Goal: Task Accomplishment & Management: Use online tool/utility

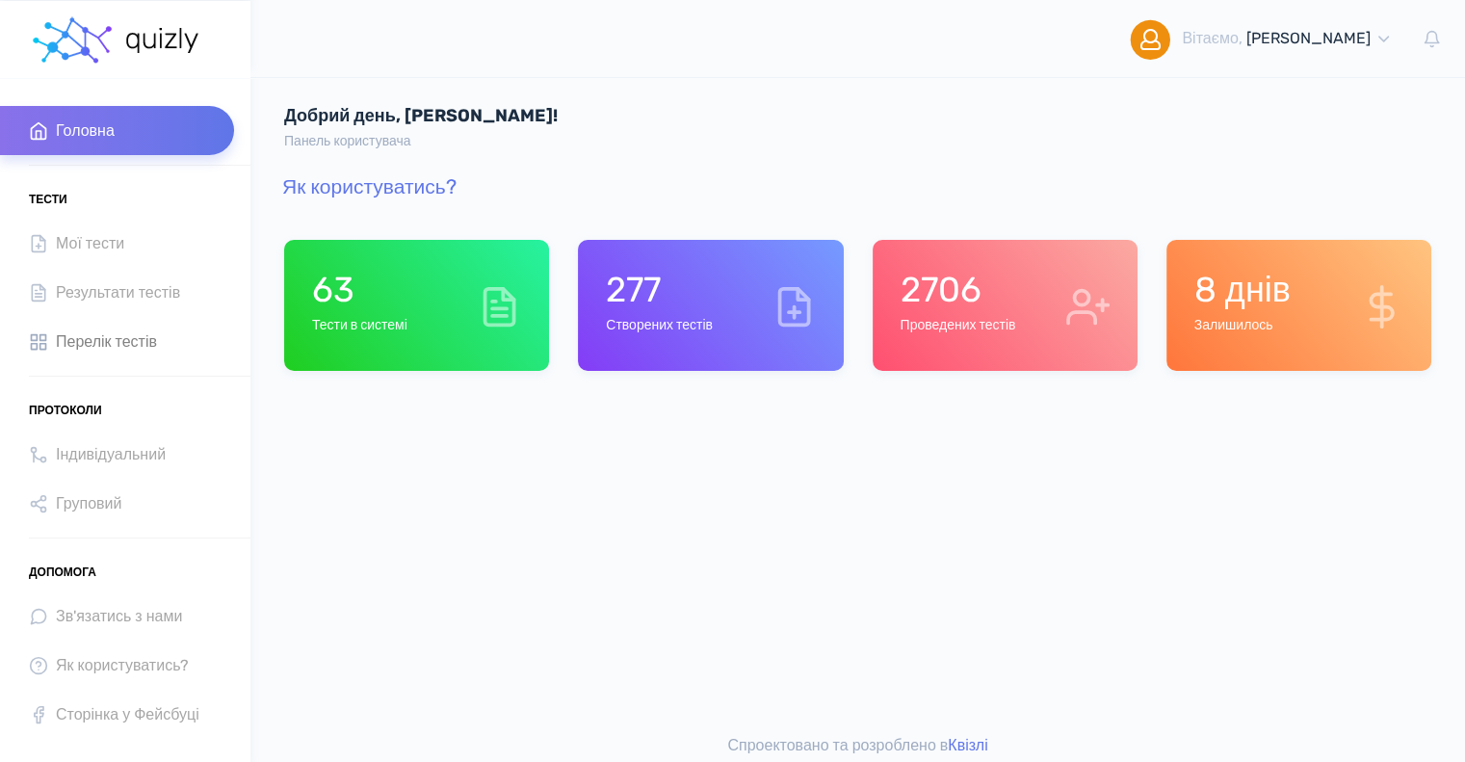
click at [113, 334] on span "Перелік тестів" at bounding box center [106, 342] width 101 height 26
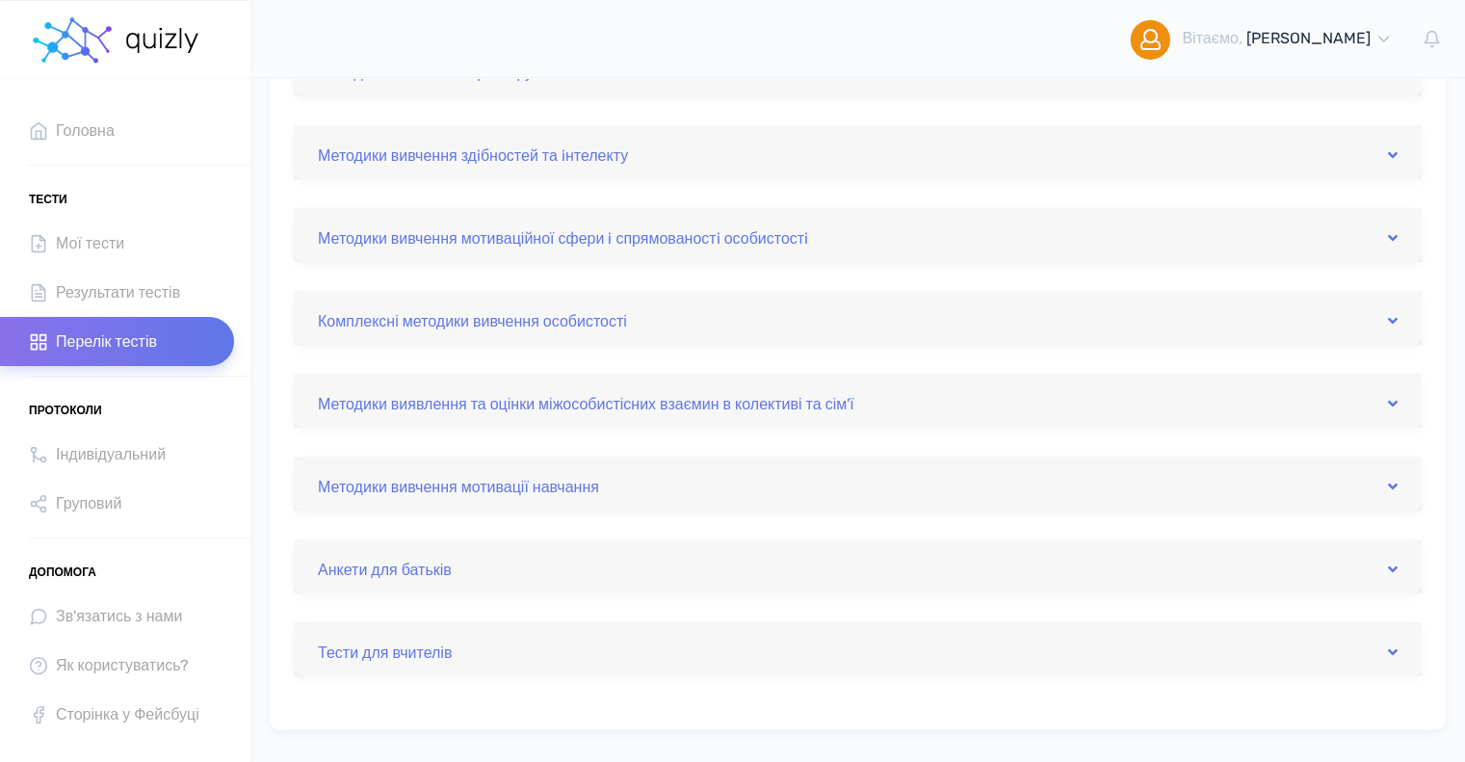
scroll to position [578, 0]
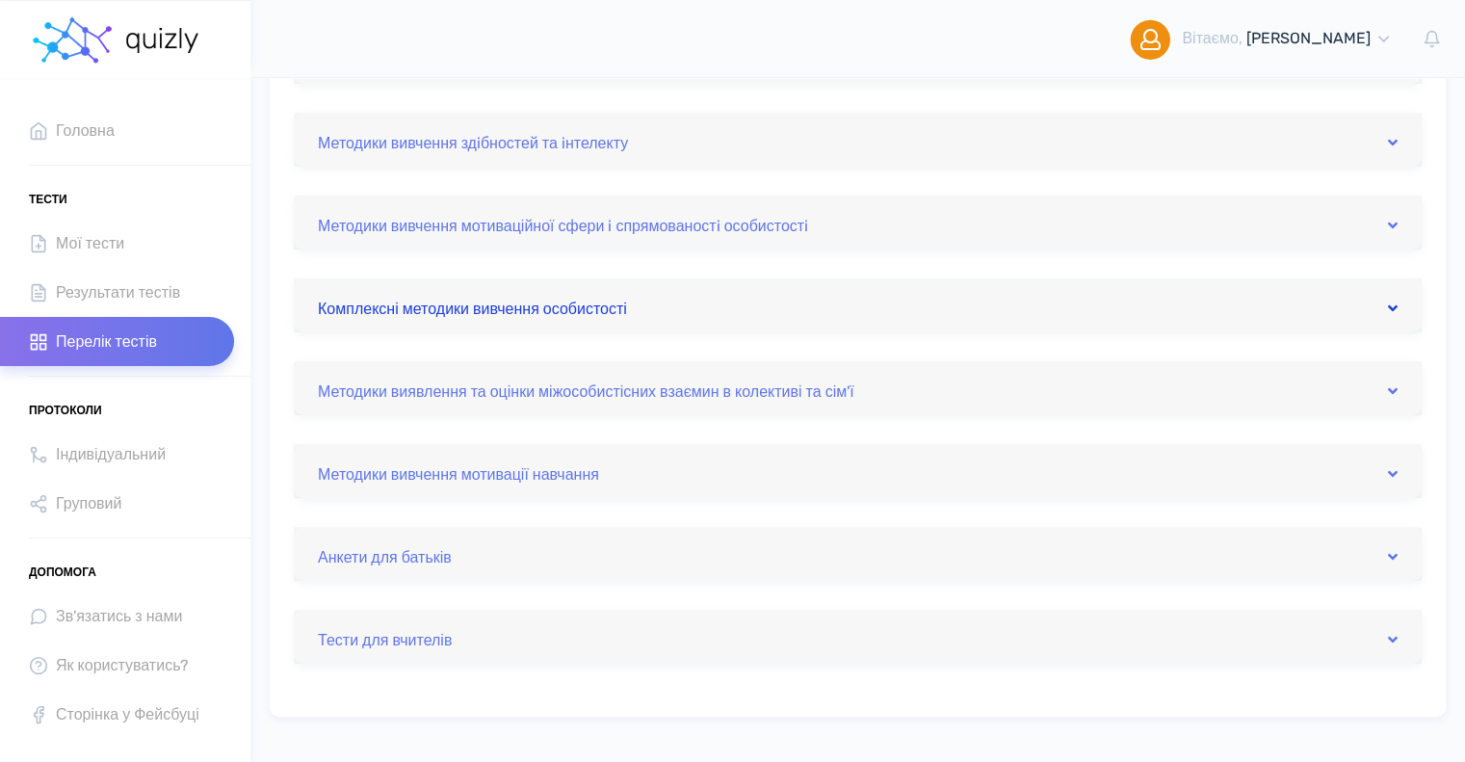
click at [505, 312] on link "Комплексні методики вивчення особистості" at bounding box center [858, 305] width 1080 height 31
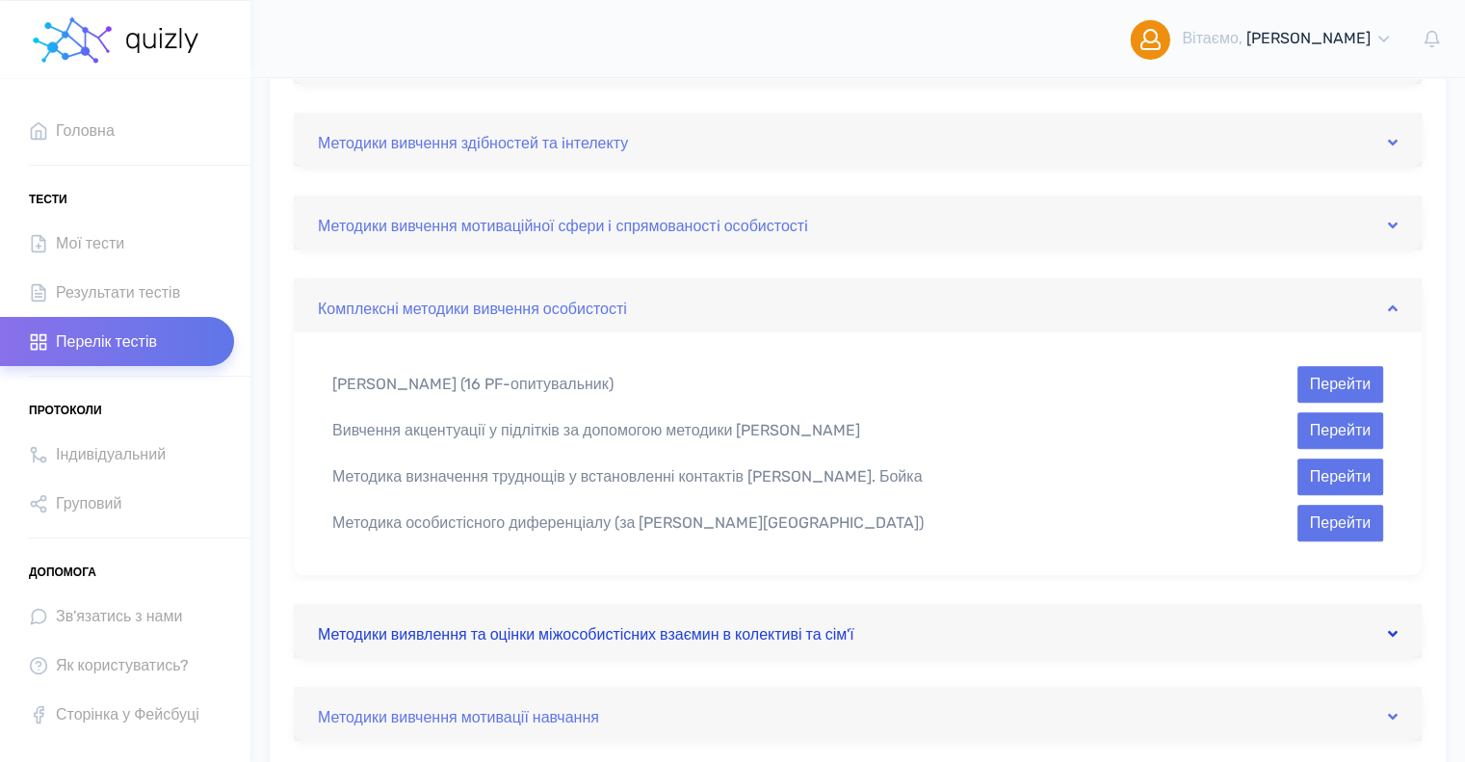
click at [593, 635] on link "Методики виявлення та оцінки міжособистісних взаємин в колективі та сім'ї" at bounding box center [858, 631] width 1080 height 31
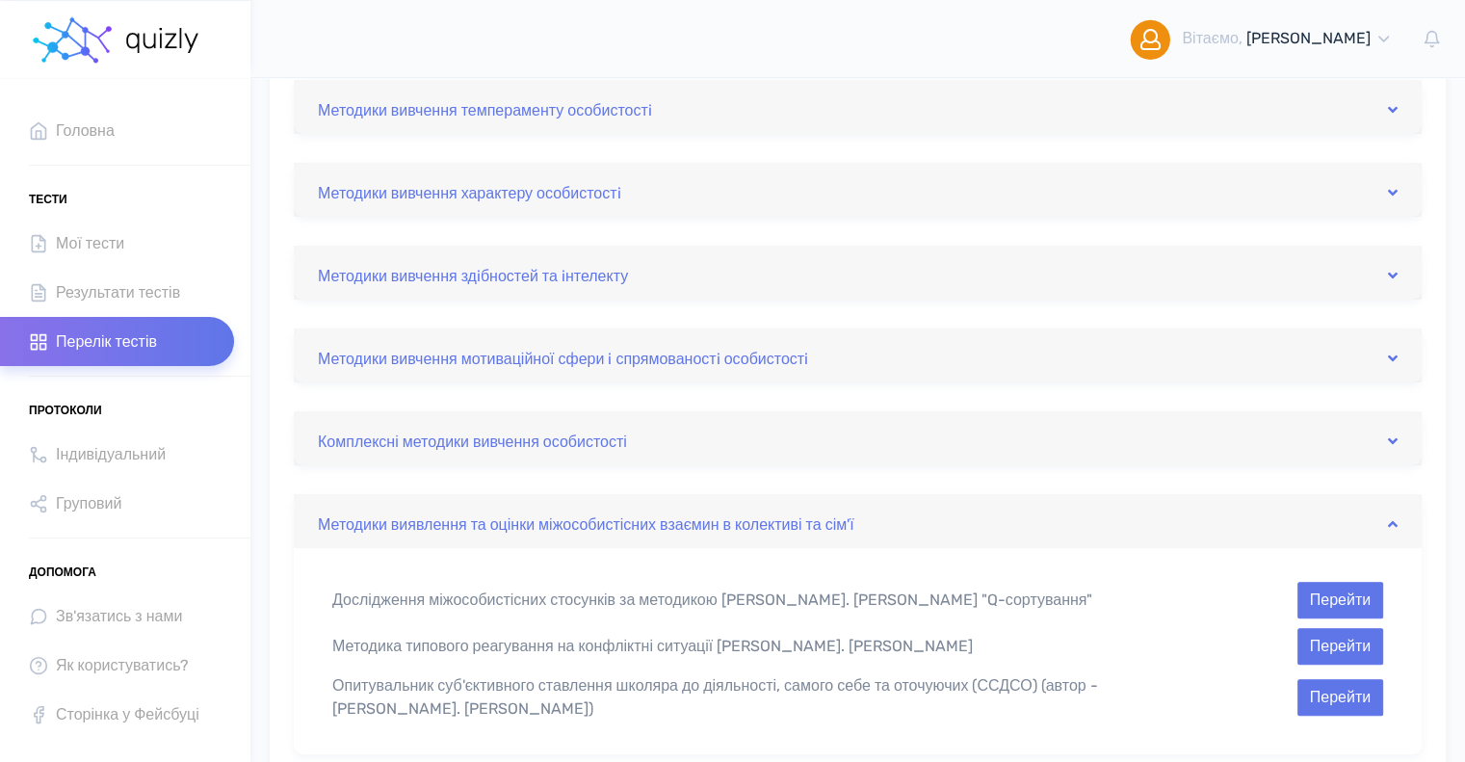
scroll to position [563, 0]
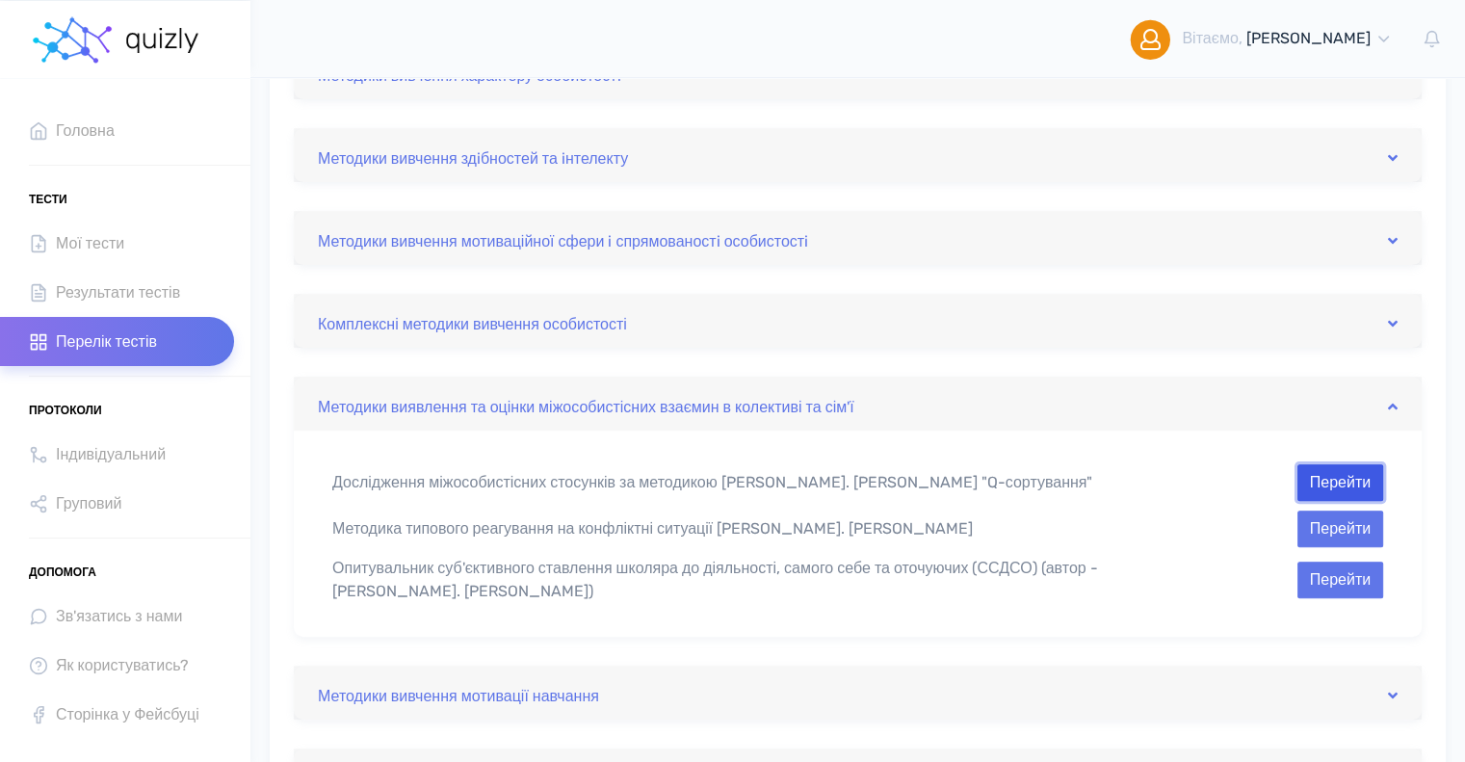
click at [1329, 477] on button "Перейти" at bounding box center [1341, 482] width 86 height 37
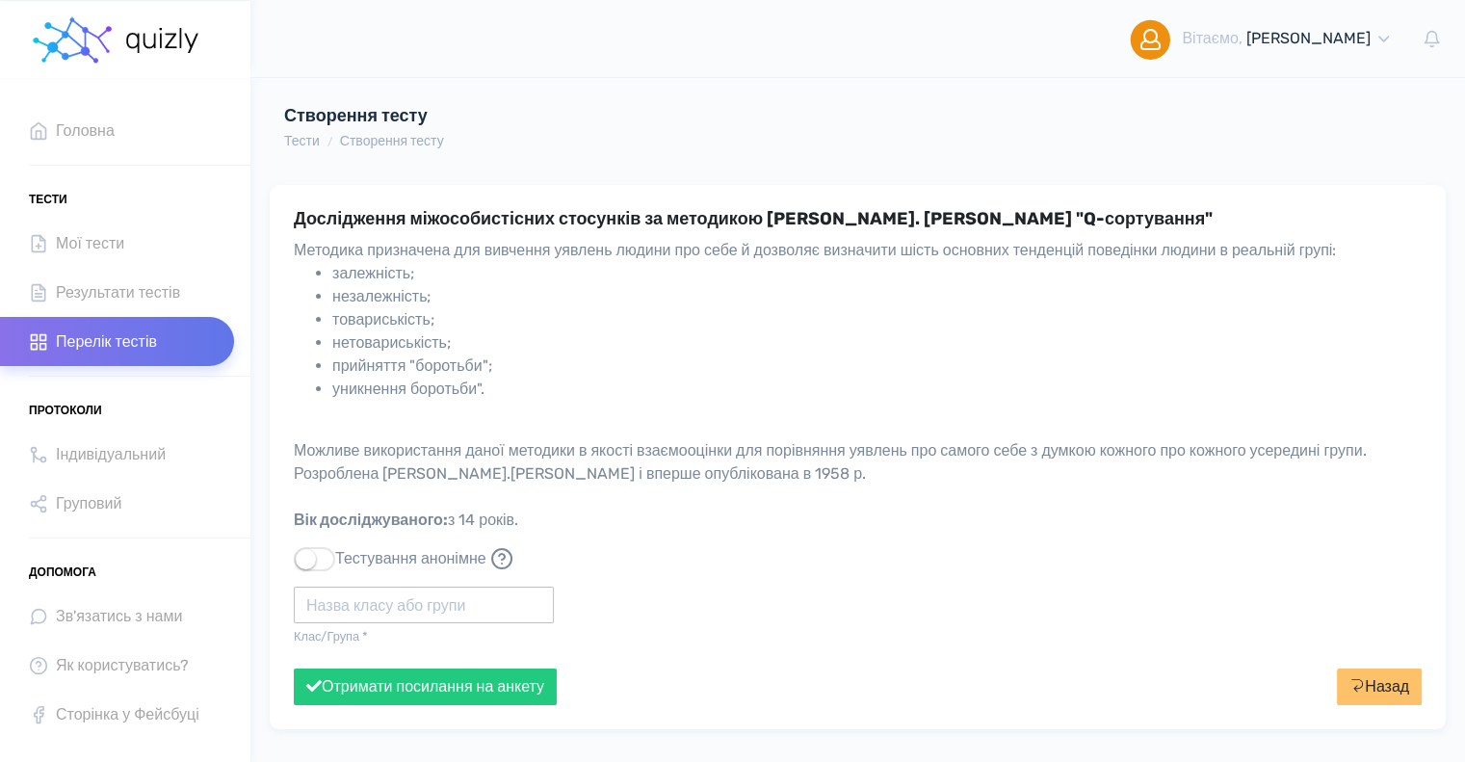
click at [435, 608] on input "text" at bounding box center [424, 605] width 260 height 37
